Goal: Information Seeking & Learning: Learn about a topic

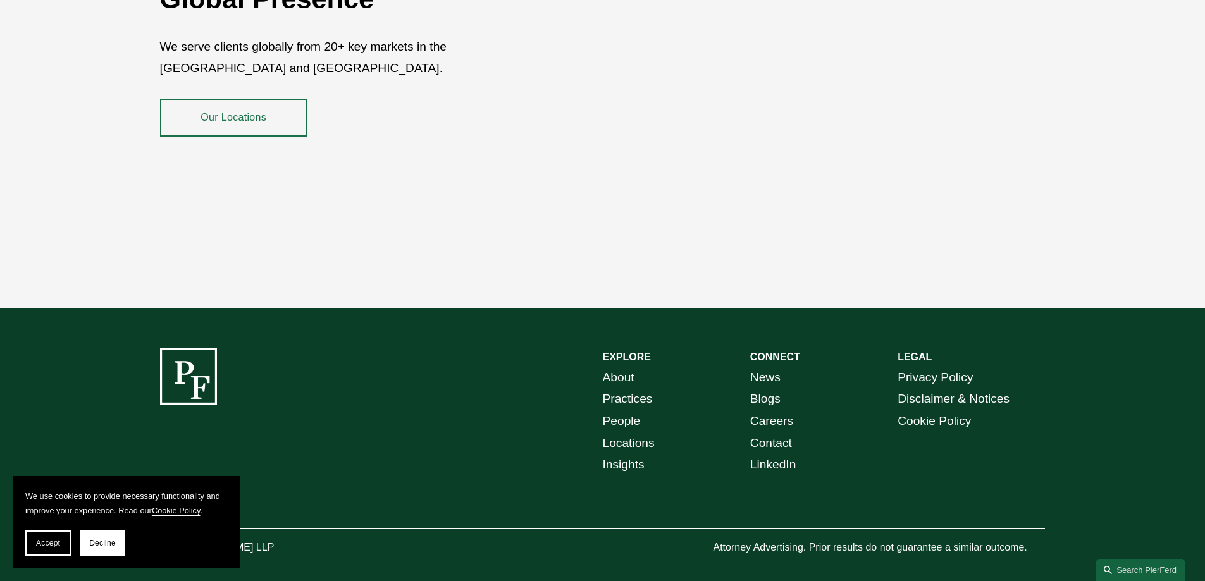
scroll to position [2316, 0]
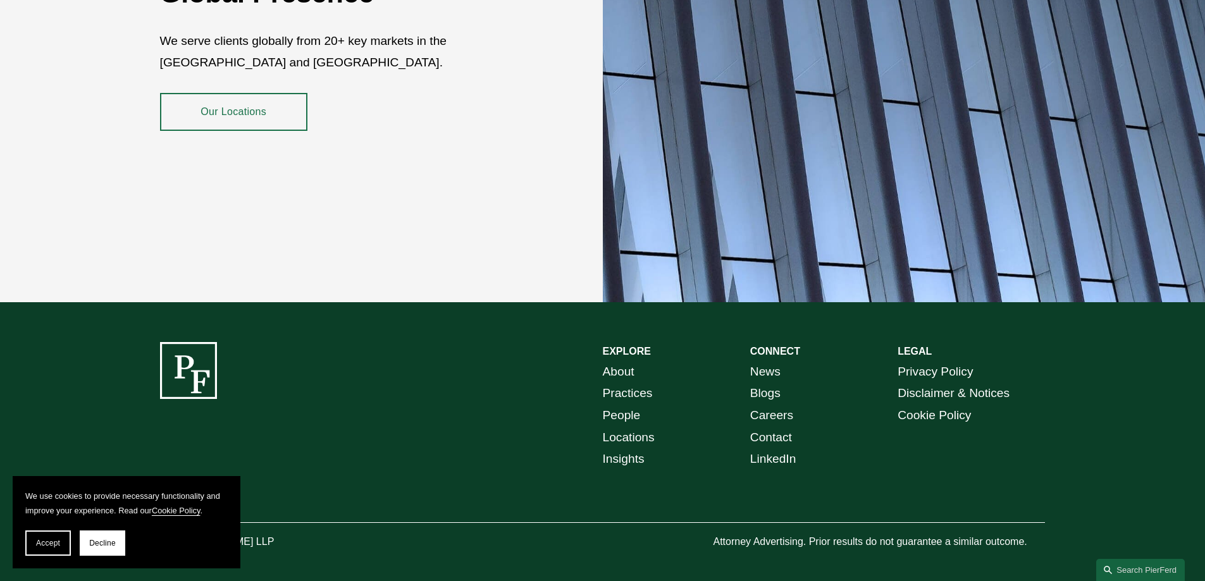
click at [627, 406] on link "People" at bounding box center [622, 416] width 38 height 22
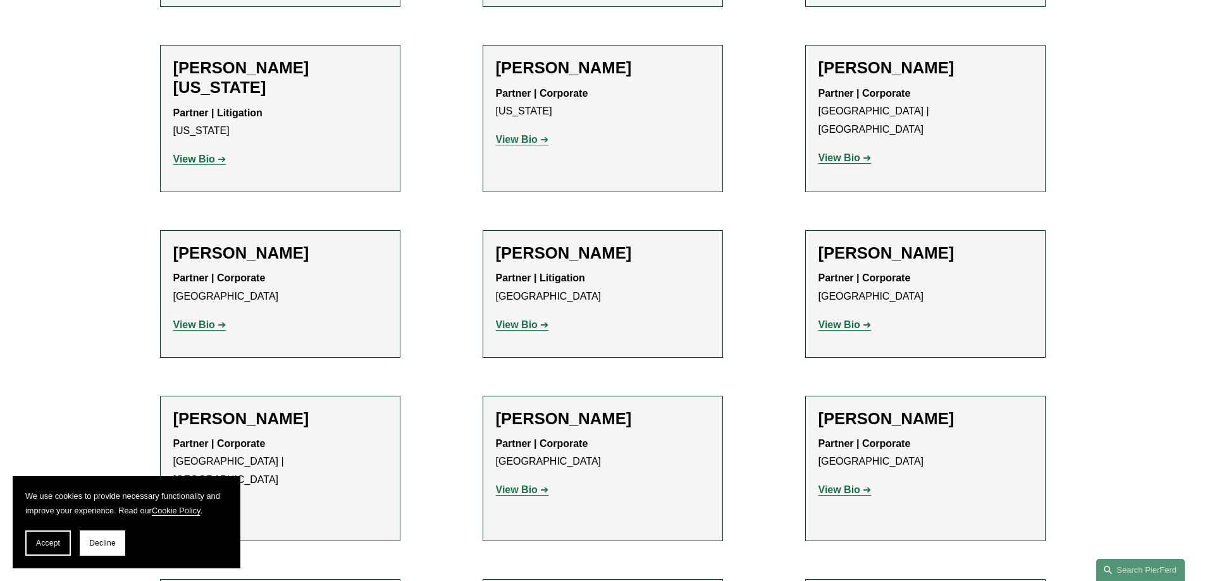
drag, startPoint x: 454, startPoint y: 278, endPoint x: 442, endPoint y: 512, distance: 233.7
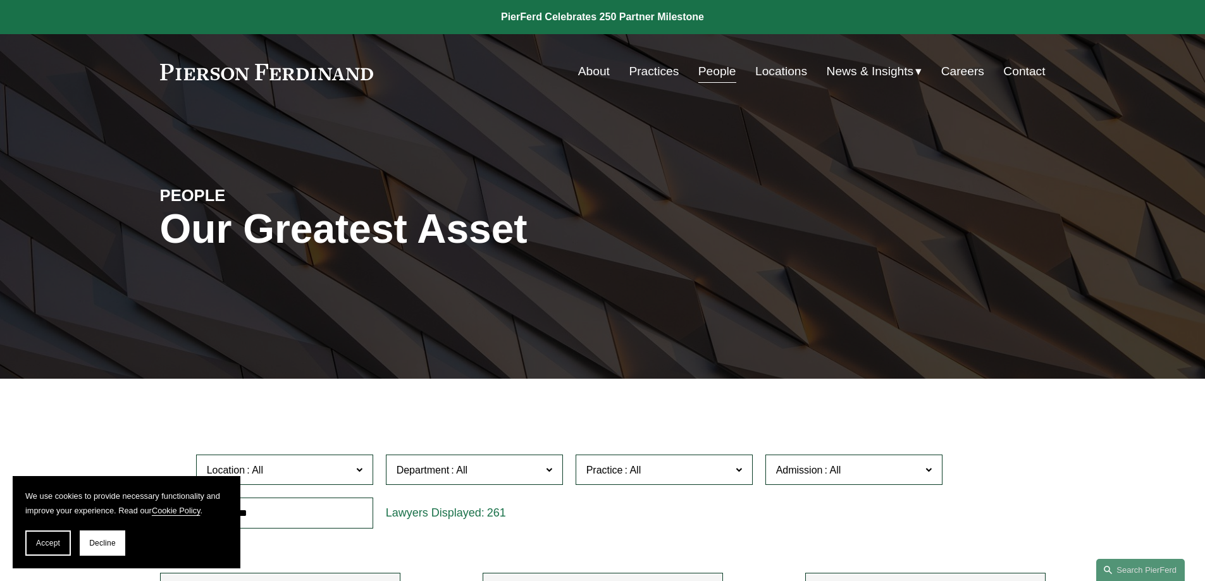
drag, startPoint x: 435, startPoint y: 440, endPoint x: 518, endPoint y: 22, distance: 426.4
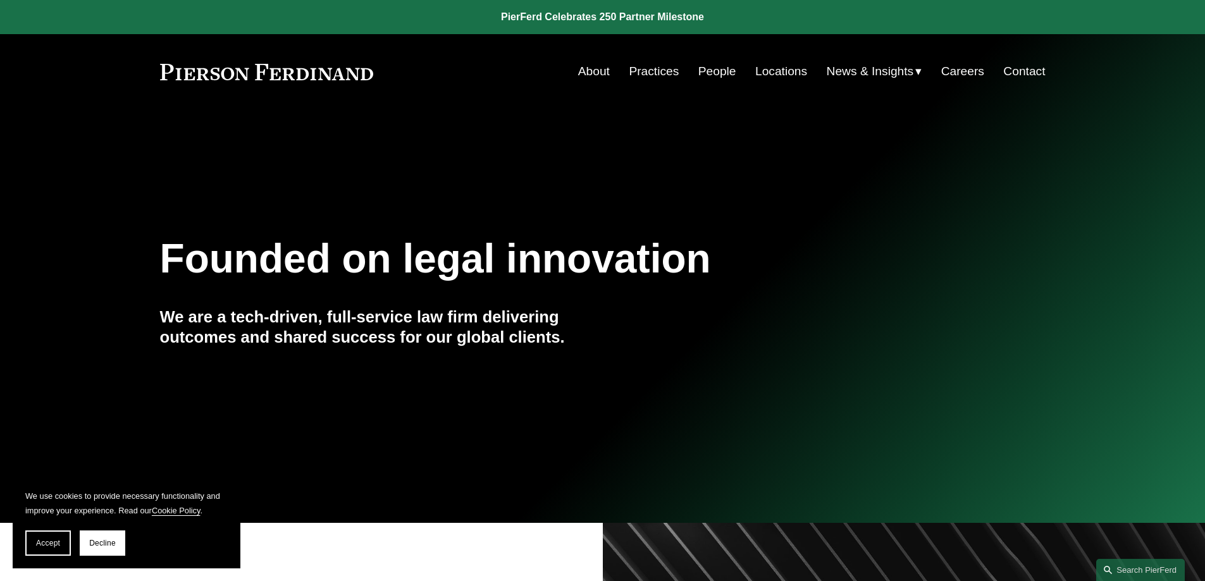
click at [665, 73] on link "Practices" at bounding box center [654, 71] width 50 height 24
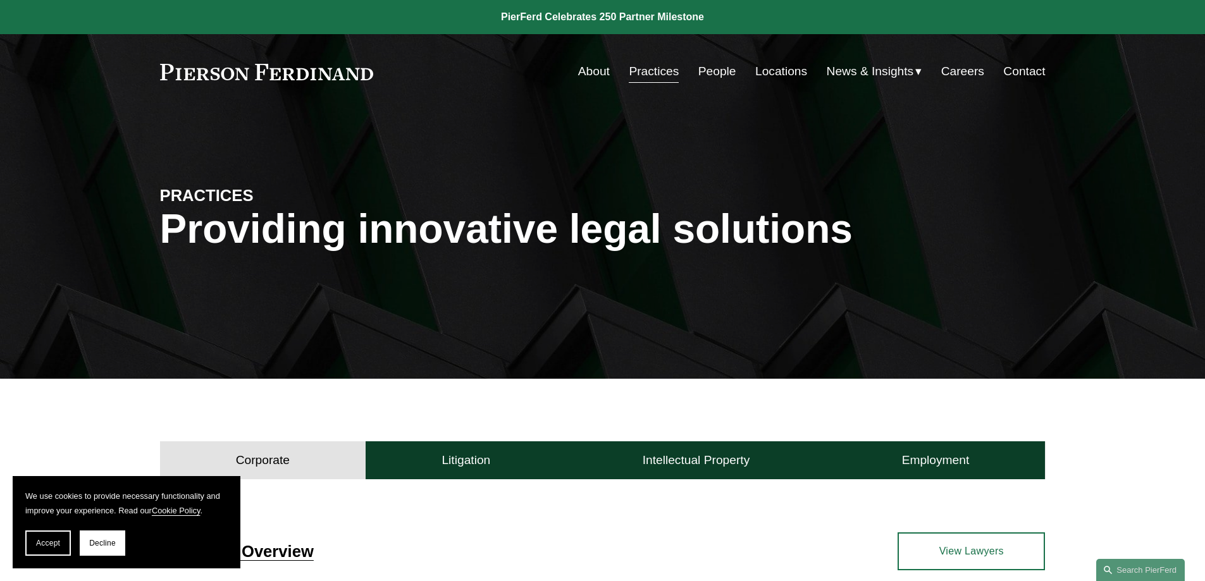
click at [755, 73] on link "Locations" at bounding box center [781, 71] width 52 height 24
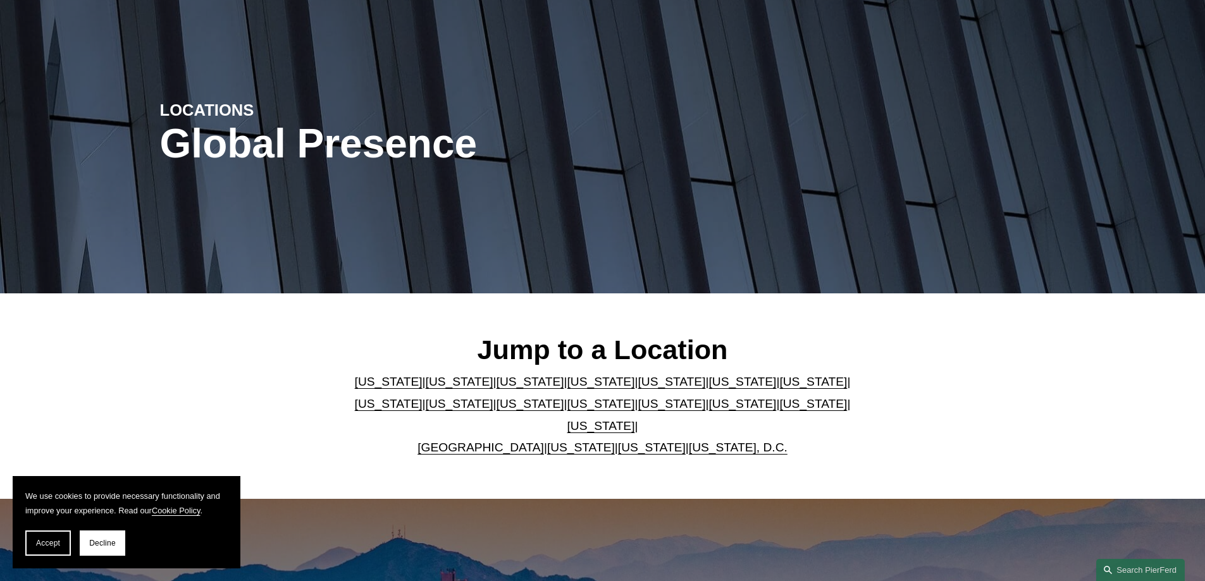
scroll to position [253, 0]
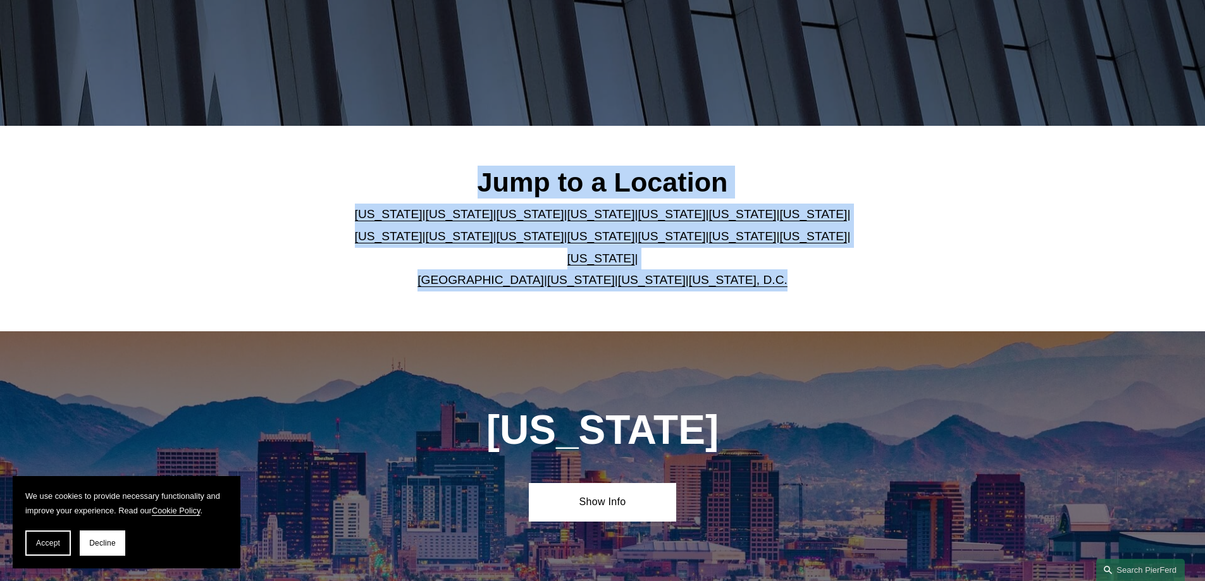
drag, startPoint x: 439, startPoint y: 185, endPoint x: 812, endPoint y: 266, distance: 382.0
click at [812, 266] on div "Jump to a Location Arizona | California | Colorado | Delaware | Florida | Georg…" at bounding box center [602, 228] width 1205 height 125
click at [567, 243] on link "New York" at bounding box center [601, 236] width 68 height 13
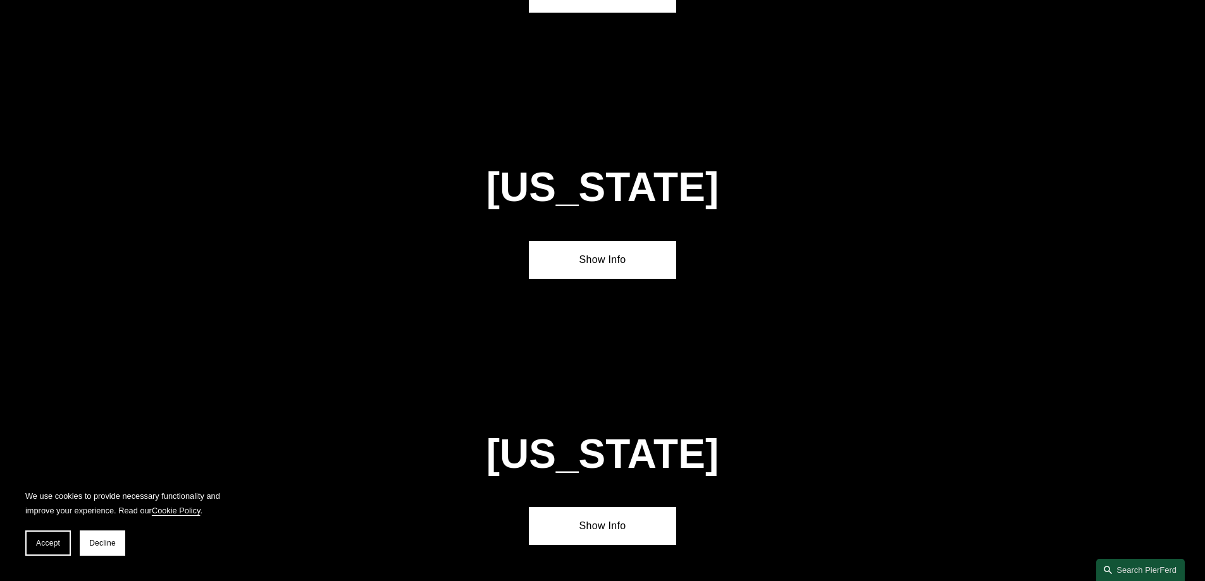
scroll to position [3240, 0]
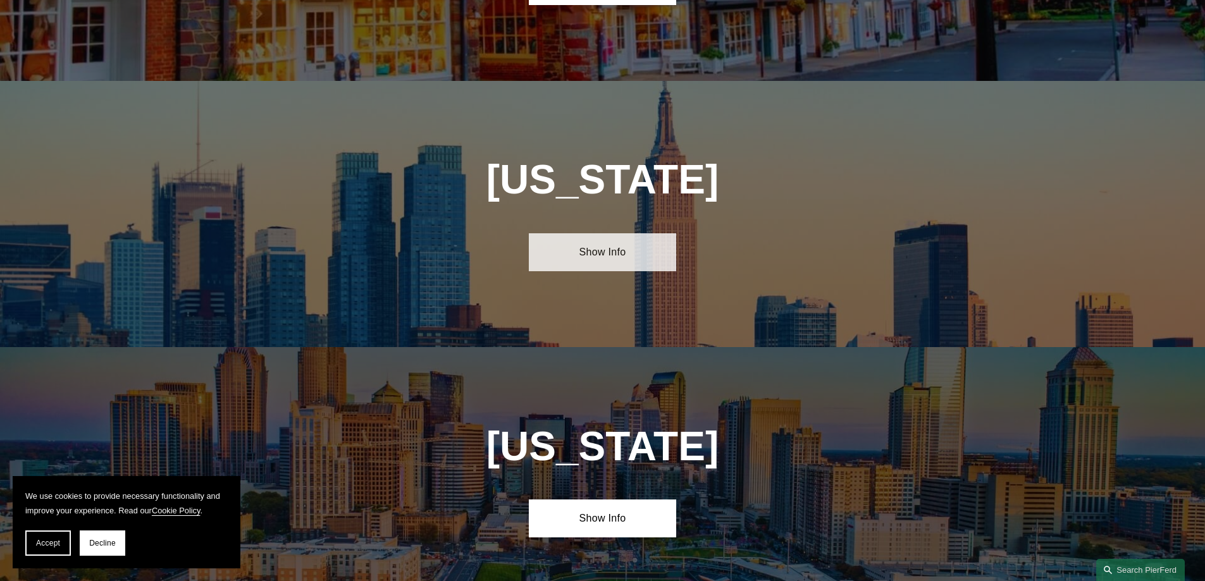
click at [607, 233] on link "Show Info" at bounding box center [602, 252] width 147 height 38
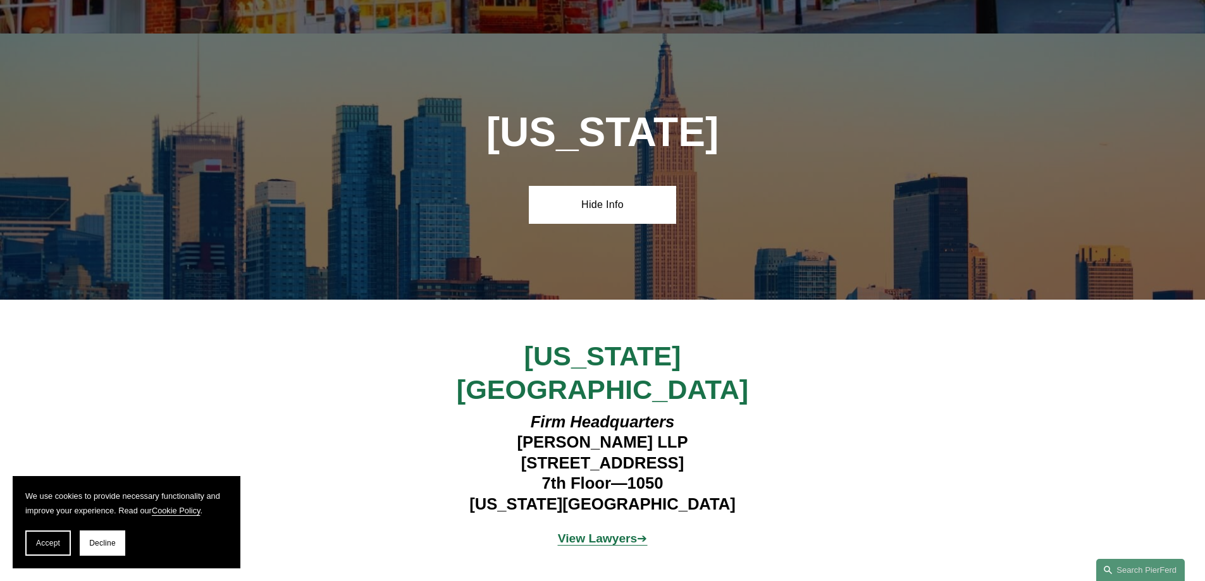
scroll to position [3366, 0]
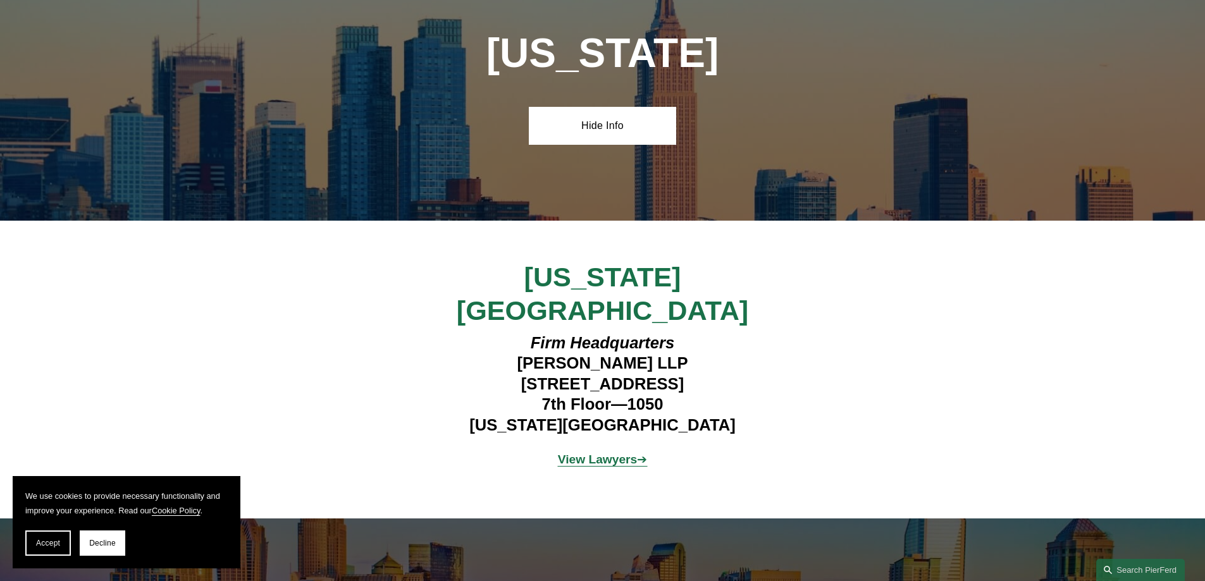
click at [602, 453] on strong "View Lawyers" at bounding box center [598, 459] width 80 height 13
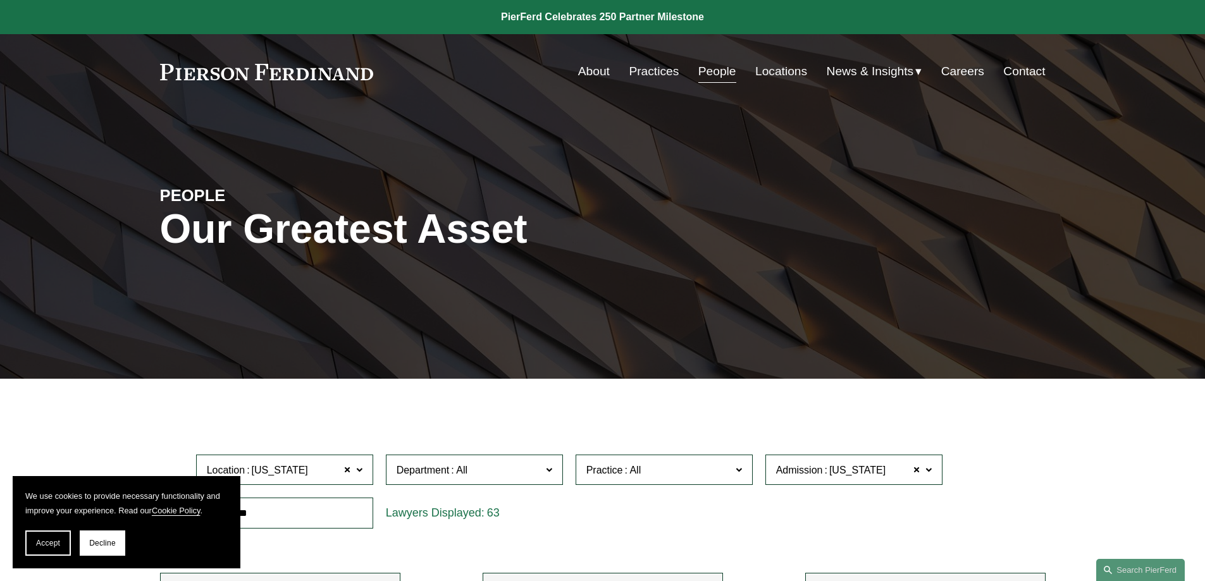
drag, startPoint x: 536, startPoint y: 273, endPoint x: 575, endPoint y: 161, distance: 117.8
click at [0, 0] on span "News" at bounding box center [0, 0] width 0 height 0
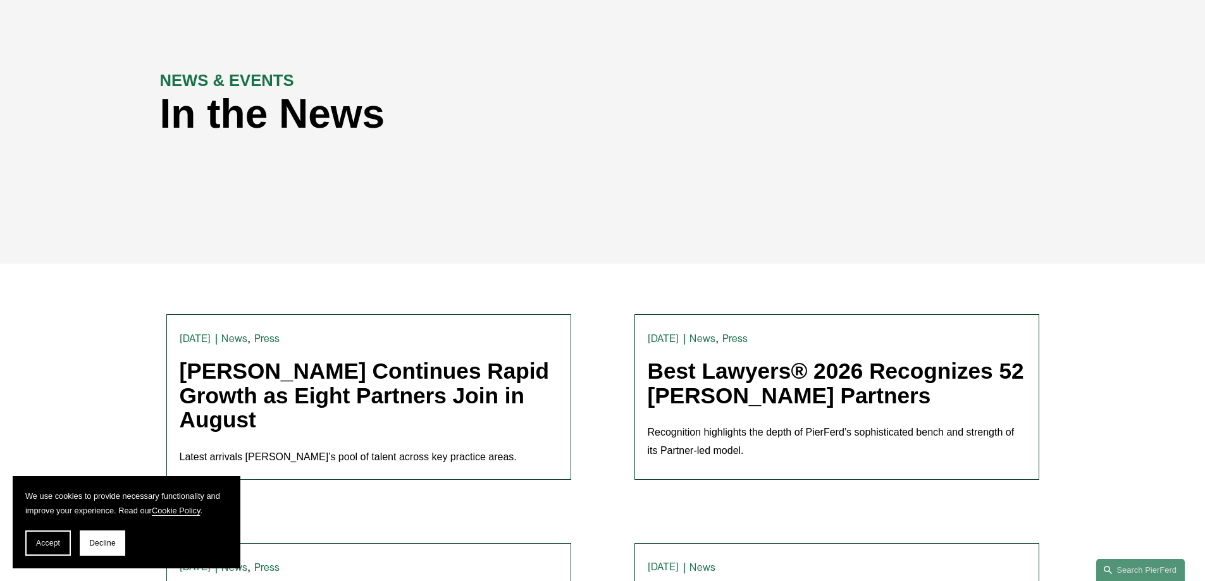
scroll to position [253, 0]
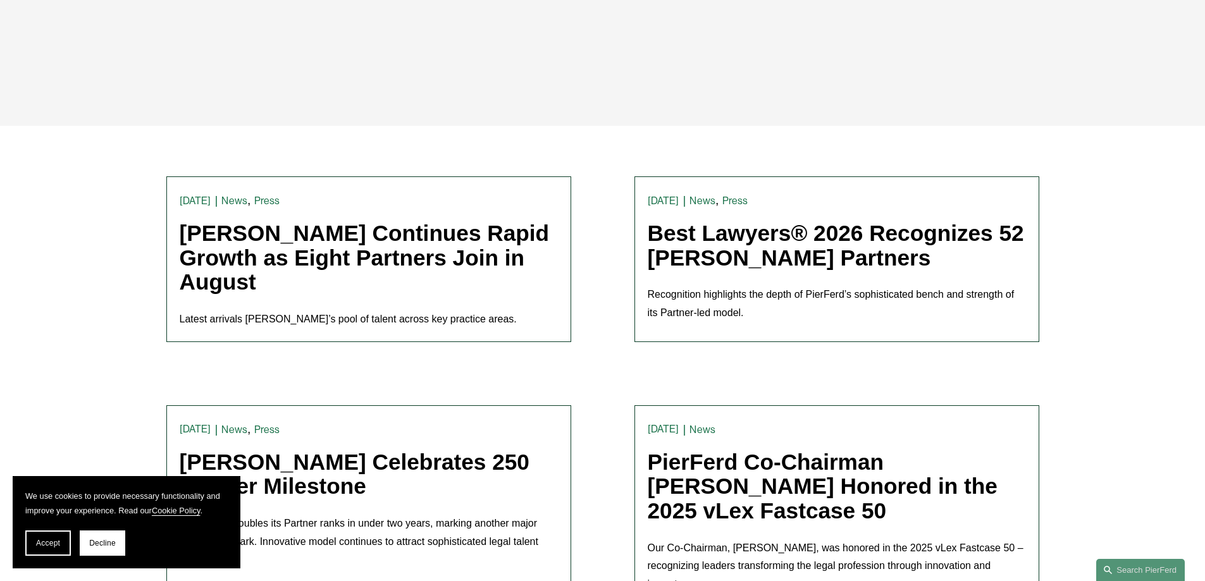
drag, startPoint x: 169, startPoint y: 204, endPoint x: 535, endPoint y: 316, distance: 383.2
click at [535, 316] on article "News , Press [PERSON_NAME] [DATE] News , Press [PERSON_NAME] [DATE] [PERSON_NAM…" at bounding box center [368, 260] width 405 height 166
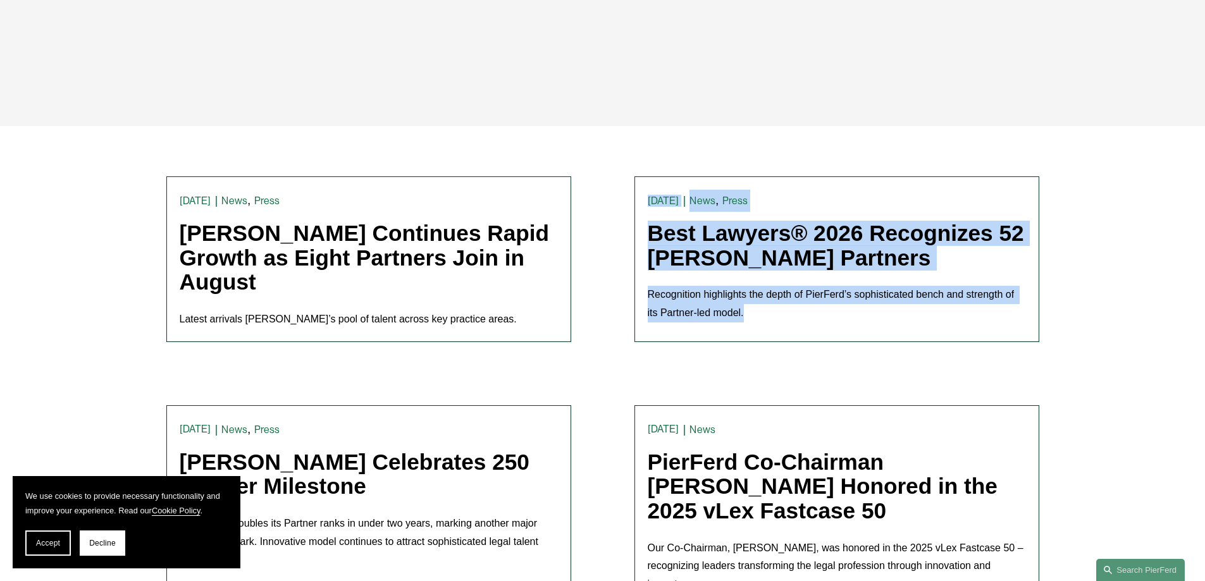
drag, startPoint x: 766, startPoint y: 327, endPoint x: 612, endPoint y: 196, distance: 201.5
drag, startPoint x: 612, startPoint y: 196, endPoint x: 764, endPoint y: 326, distance: 199.2
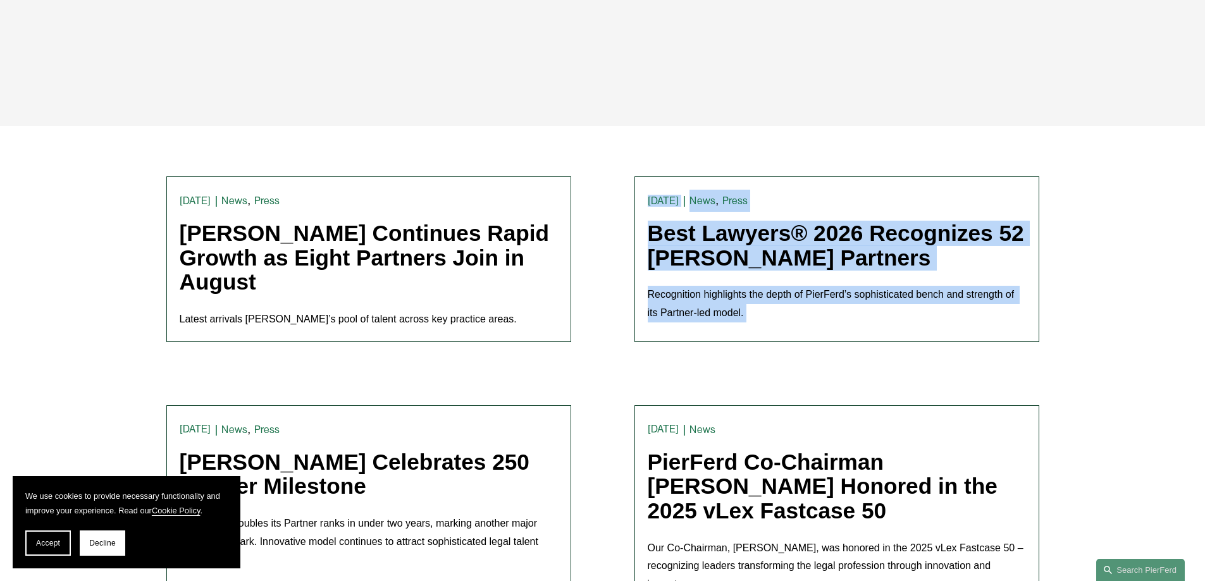
click at [764, 326] on div "News , Press [PERSON_NAME] [DATE] News , Press [PERSON_NAME] [DATE] Best Lawyer…" at bounding box center [837, 259] width 378 height 139
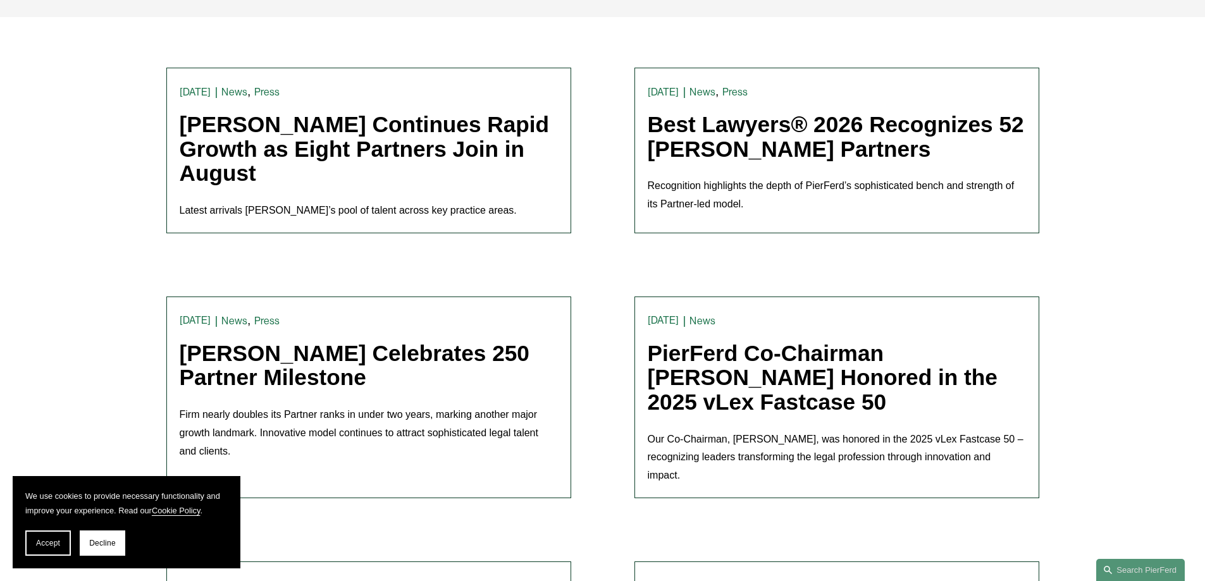
scroll to position [506, 0]
